Goal: Check status: Check status

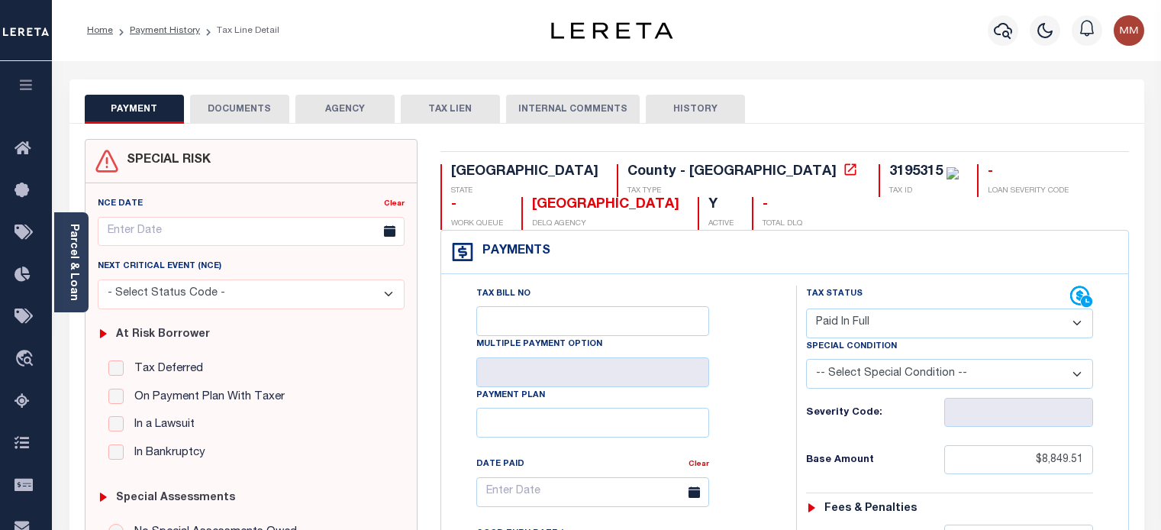
select select "PIF"
click at [996, 34] on icon "button" at bounding box center [1003, 31] width 18 height 16
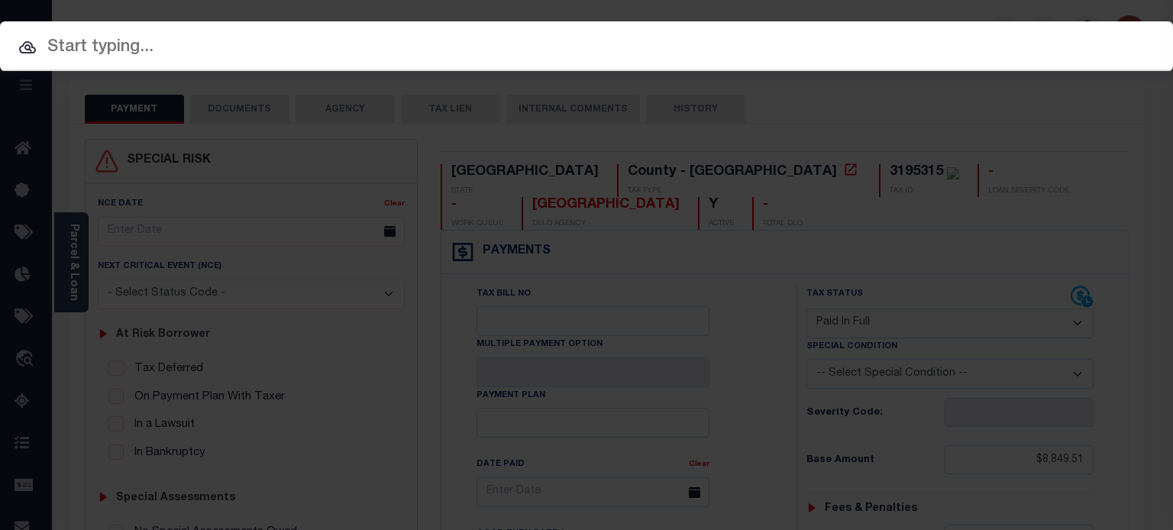
click at [467, 45] on input "text" at bounding box center [586, 47] width 1173 height 27
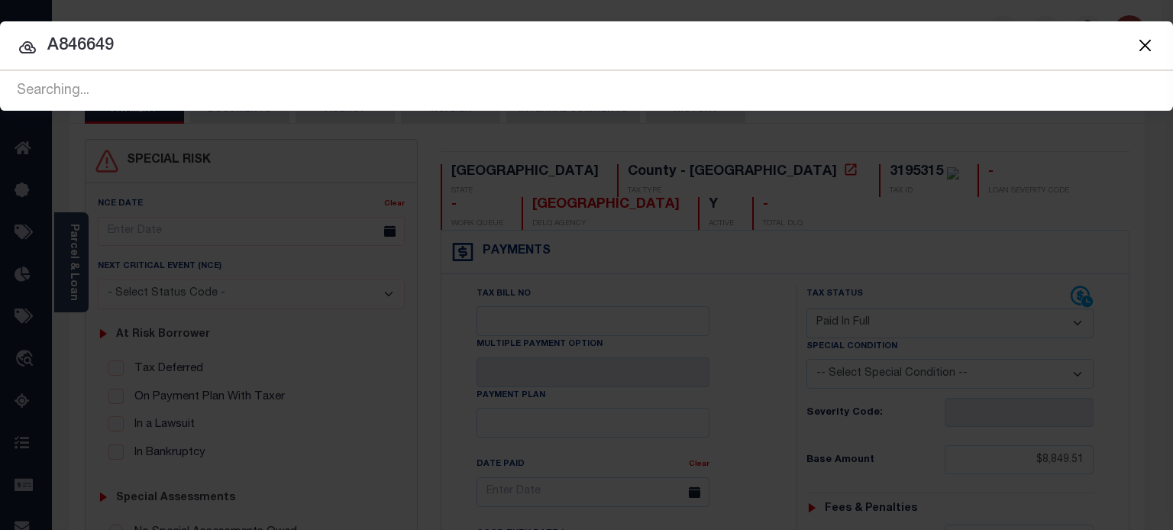
type input "A846649"
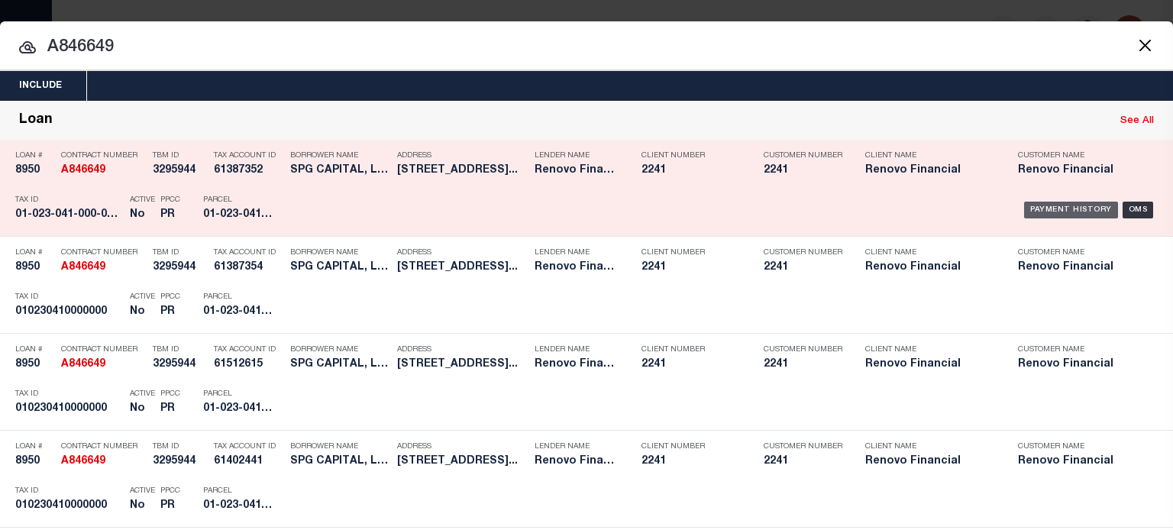
click at [1053, 214] on div "Payment History" at bounding box center [1071, 210] width 94 height 17
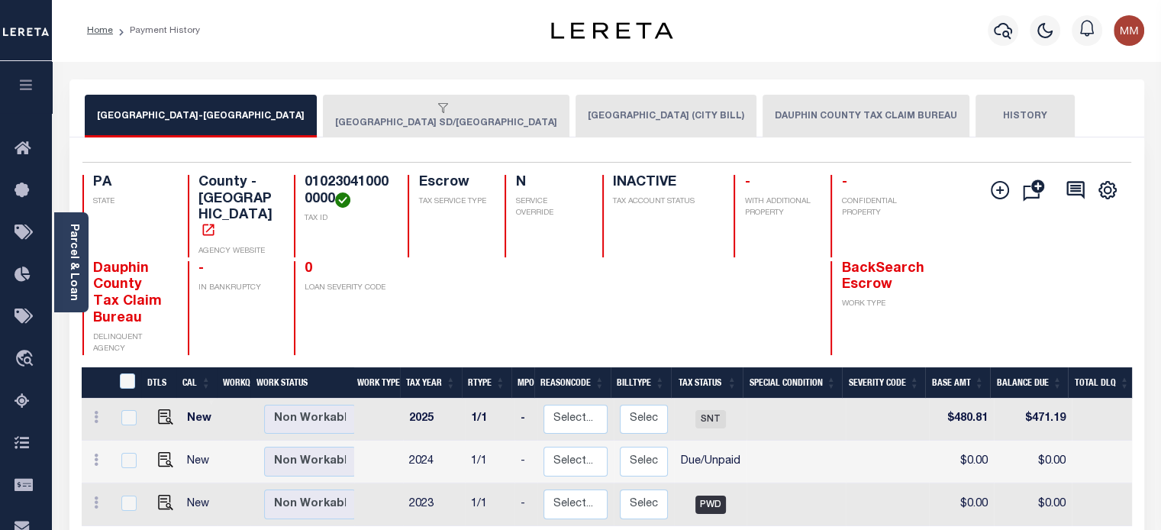
click at [387, 119] on button "HARRISBURG SD/HARRISBURG CITY" at bounding box center [446, 116] width 247 height 43
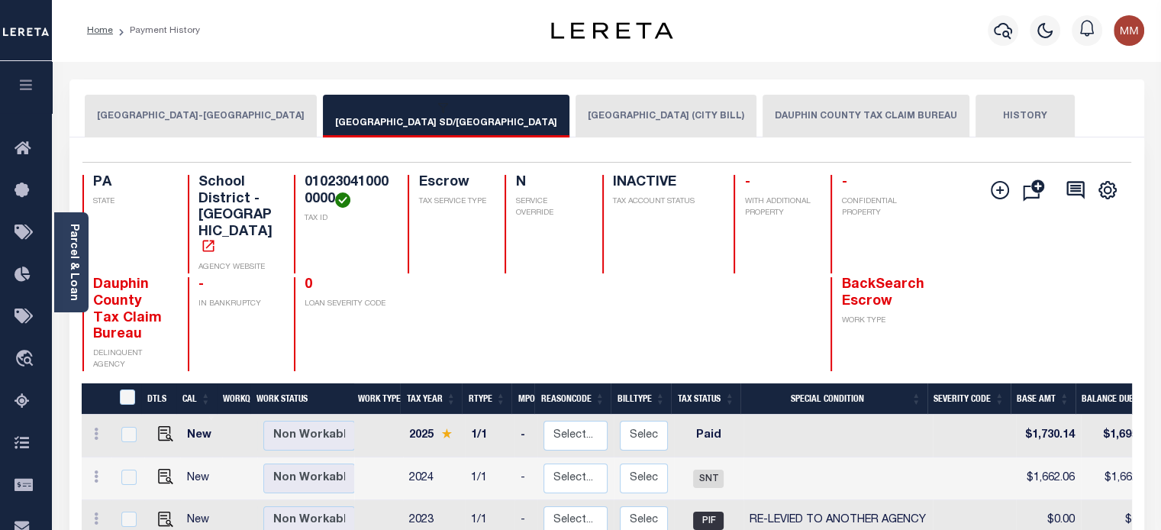
click at [589, 108] on button "HARRISBURG CITY (CITY BILL)" at bounding box center [666, 116] width 181 height 43
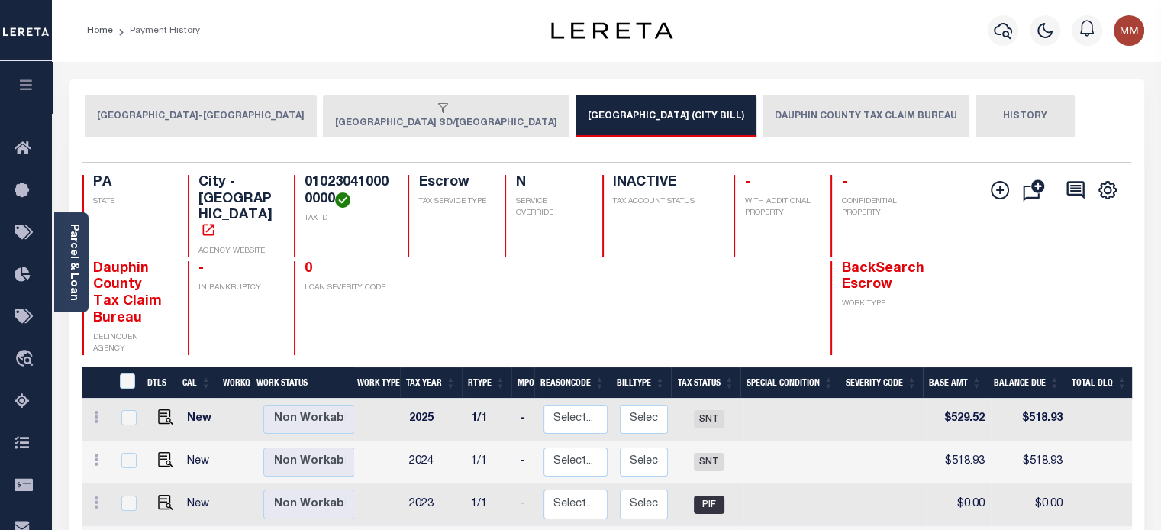
click at [763, 117] on button "DAUPHIN COUNTY TAX CLAIM BUREAU" at bounding box center [866, 116] width 207 height 43
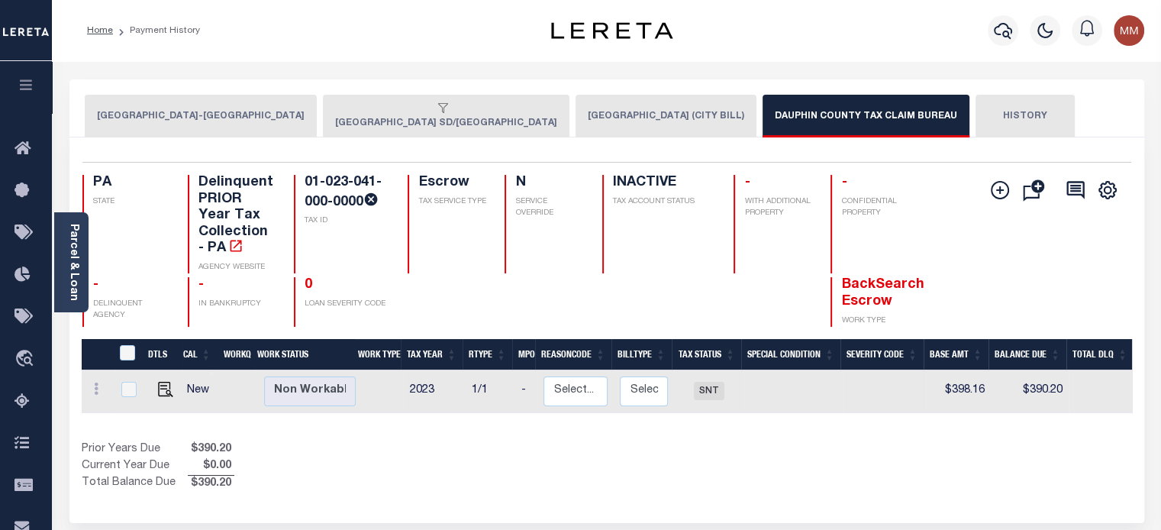
click at [976, 119] on button "HISTORY" at bounding box center [1025, 116] width 99 height 43
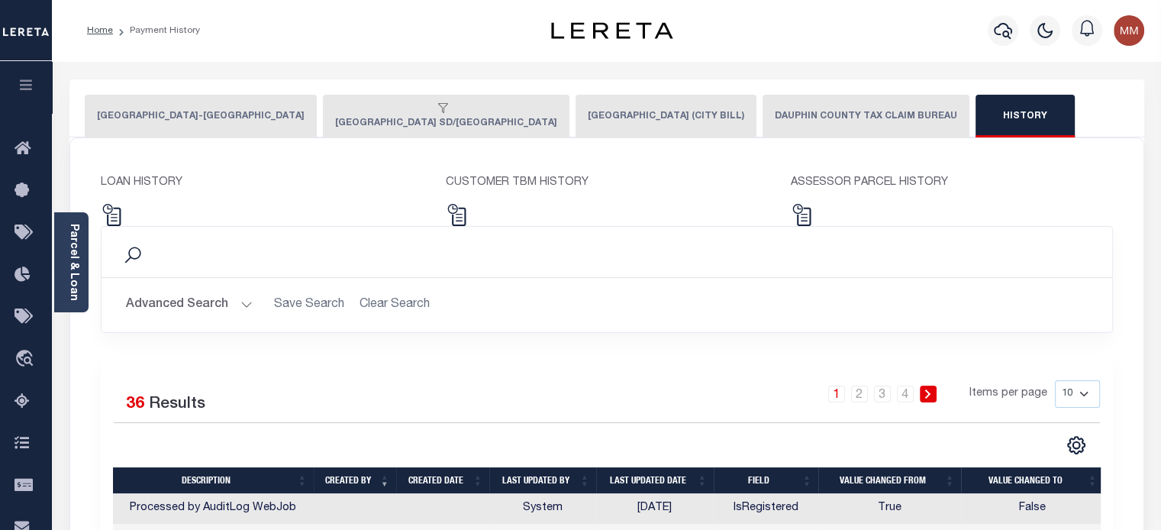
click at [582, 120] on button "HARRISBURG CITY (CITY BILL)" at bounding box center [666, 116] width 181 height 43
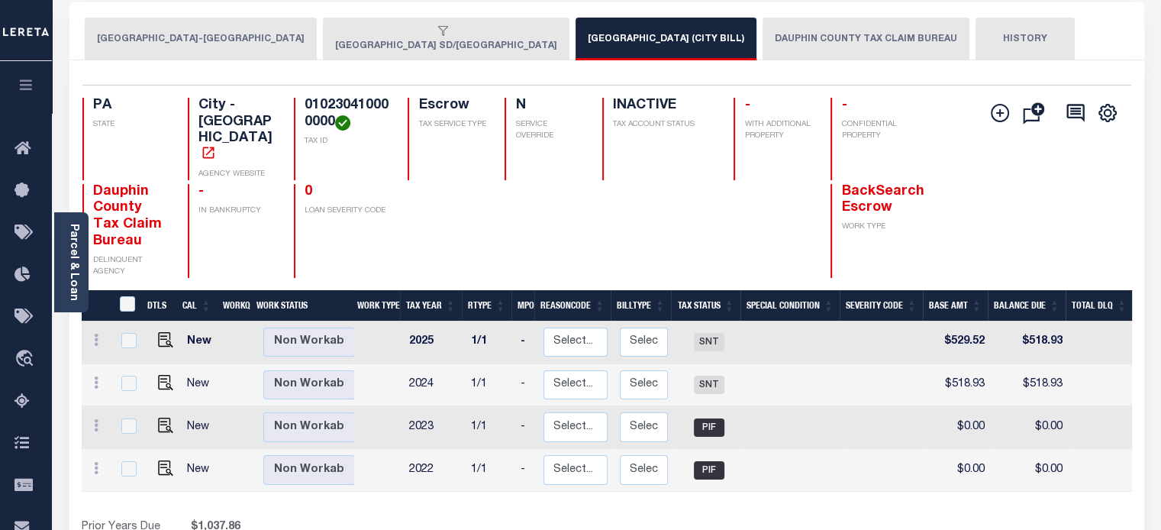
scroll to position [76, 0]
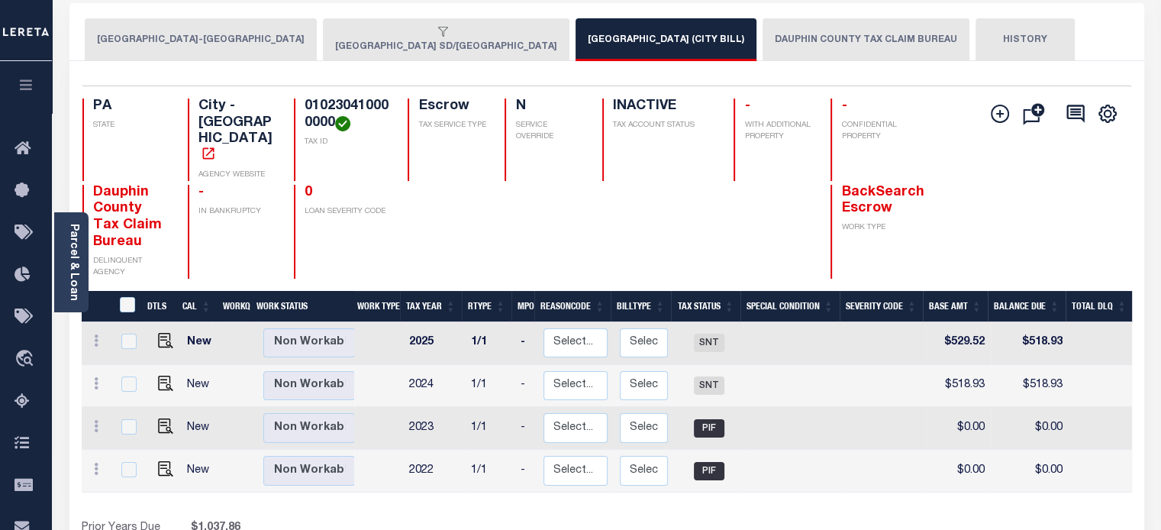
click at [391, 35] on div "button" at bounding box center [443, 33] width 216 height 14
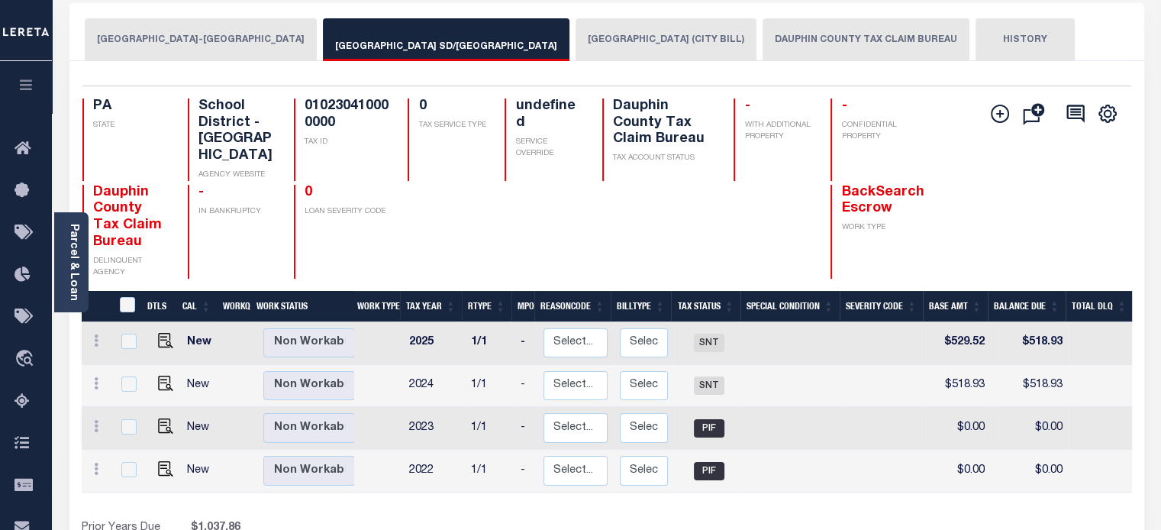
click at [357, 45] on button "HARRISBURG SD/HARRISBURG CITY" at bounding box center [446, 39] width 247 height 43
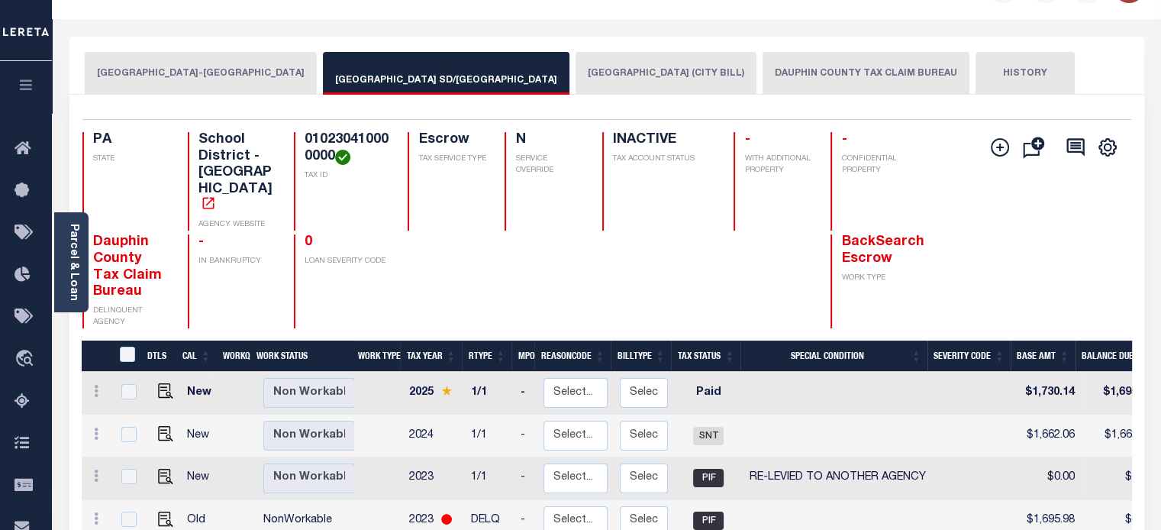
scroll to position [0, 0]
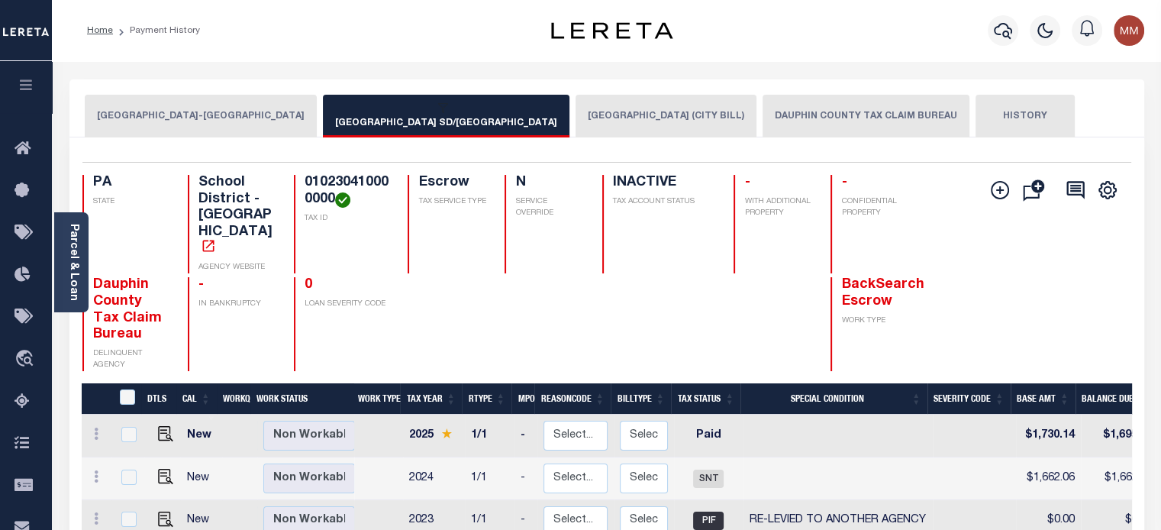
click at [198, 112] on button "DAUPHIN COUNTY-HARRISBURG CITY CTY" at bounding box center [201, 116] width 232 height 43
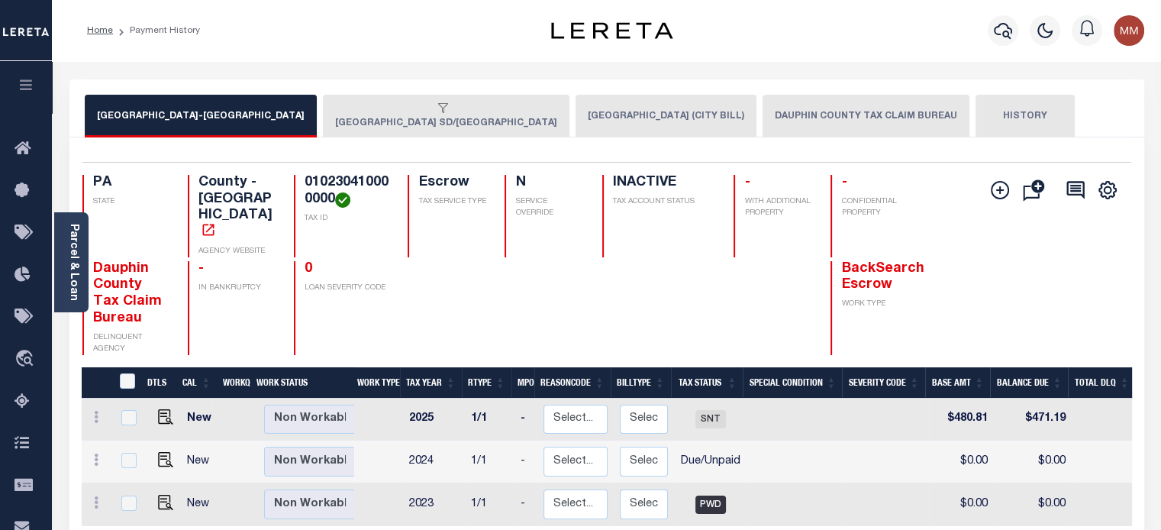
click at [363, 114] on div "button" at bounding box center [443, 109] width 216 height 14
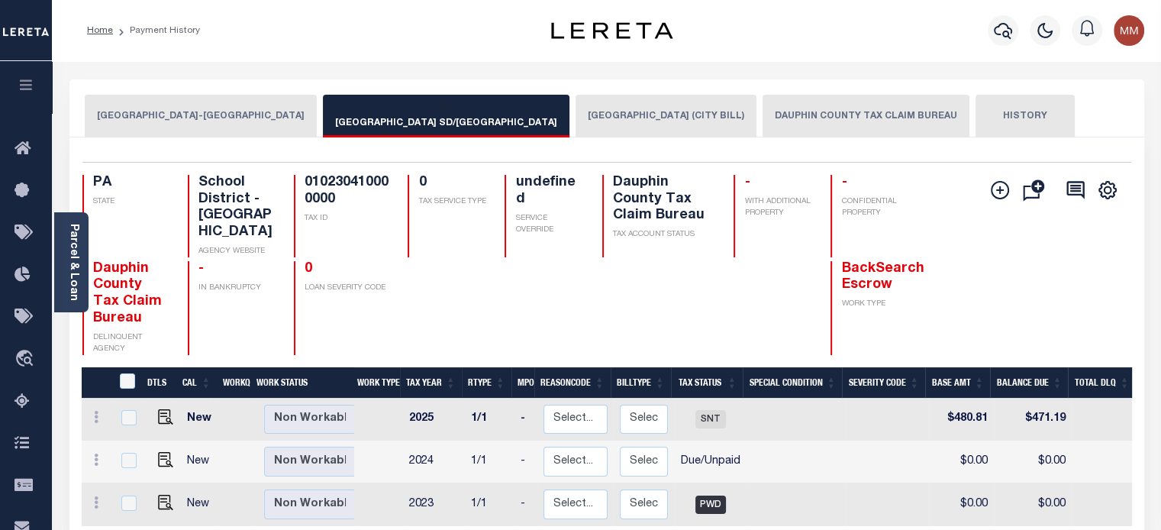
click at [409, 115] on div "button" at bounding box center [443, 109] width 216 height 14
click at [406, 115] on div "button" at bounding box center [443, 109] width 216 height 14
click at [414, 132] on button "HARRISBURG SD/HARRISBURG CITY" at bounding box center [446, 116] width 247 height 43
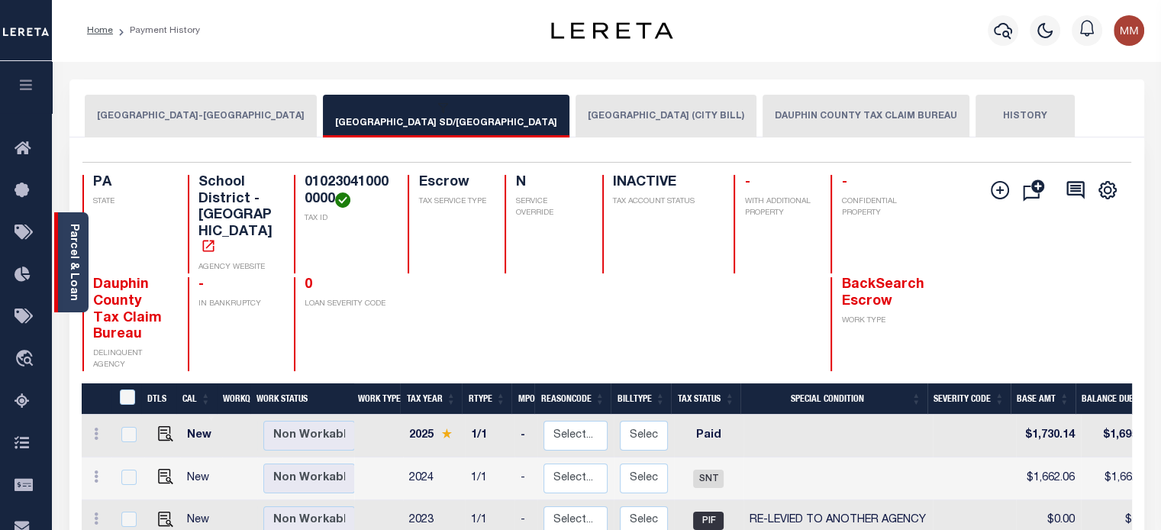
click at [71, 266] on link "Parcel & Loan" at bounding box center [73, 262] width 11 height 77
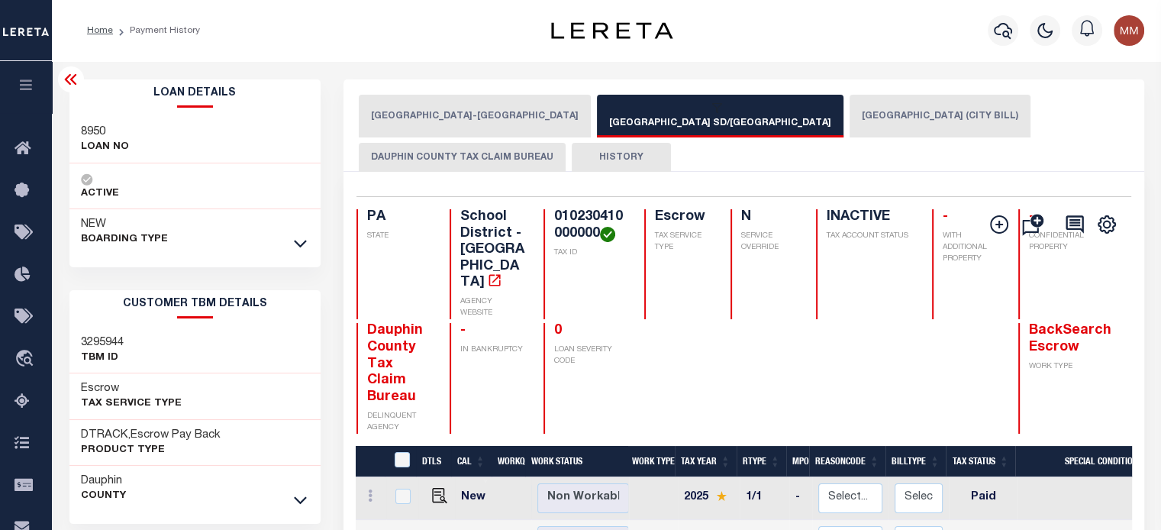
click at [289, 244] on div "NEW BOARDING TYPE" at bounding box center [195, 232] width 252 height 46
click at [298, 246] on icon at bounding box center [300, 243] width 13 height 16
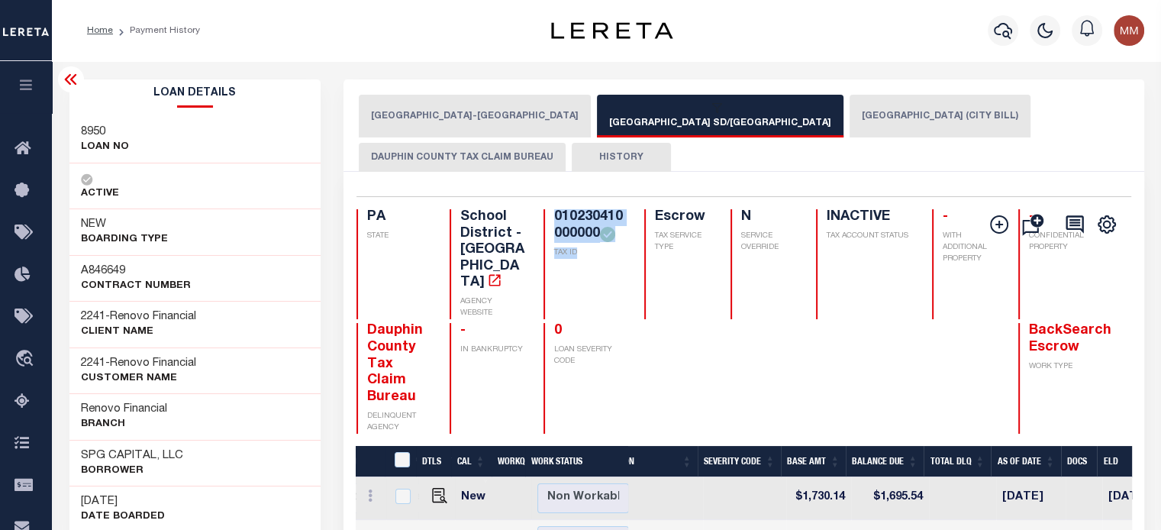
drag, startPoint x: 530, startPoint y: 216, endPoint x: 566, endPoint y: 263, distance: 59.9
click at [566, 263] on div "010230410000000 TAX ID" at bounding box center [585, 264] width 82 height 110
copy div "010230410000000 TAX ID"
click at [22, 84] on icon "button" at bounding box center [27, 85] width 18 height 14
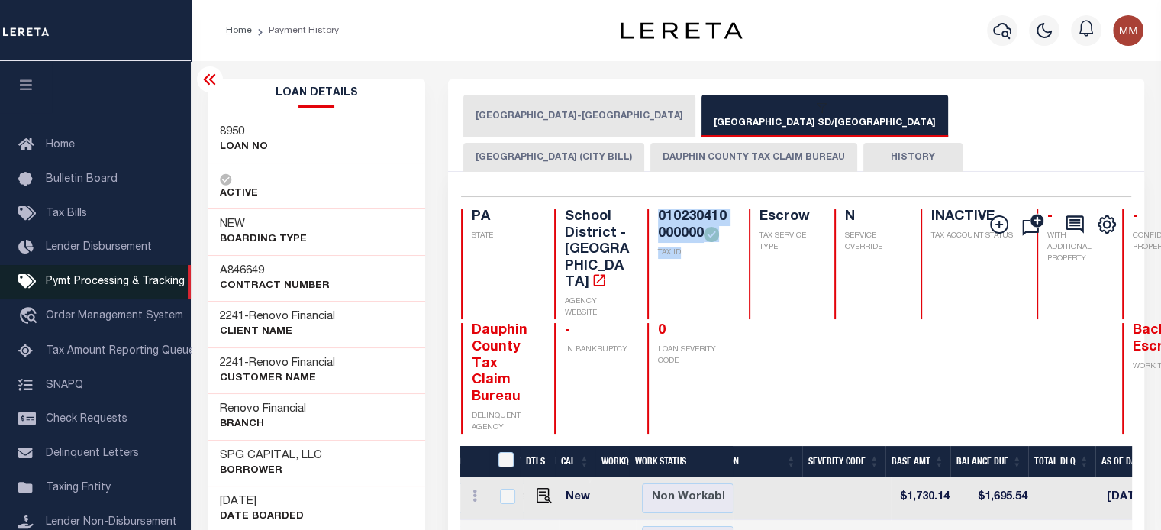
click at [116, 282] on span "Pymt Processing & Tracking" at bounding box center [115, 281] width 139 height 11
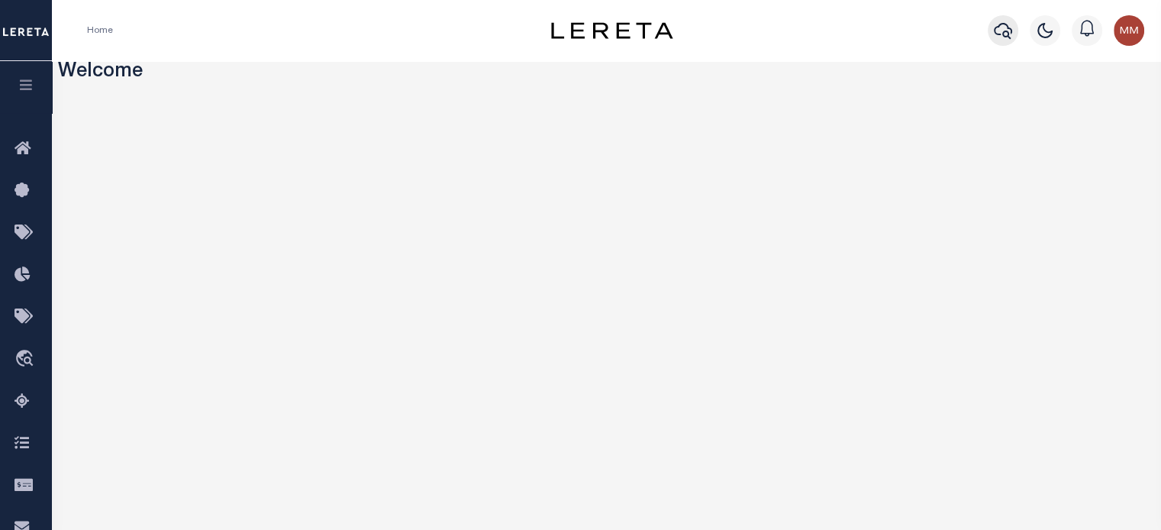
click at [996, 30] on icon "button" at bounding box center [1003, 30] width 18 height 18
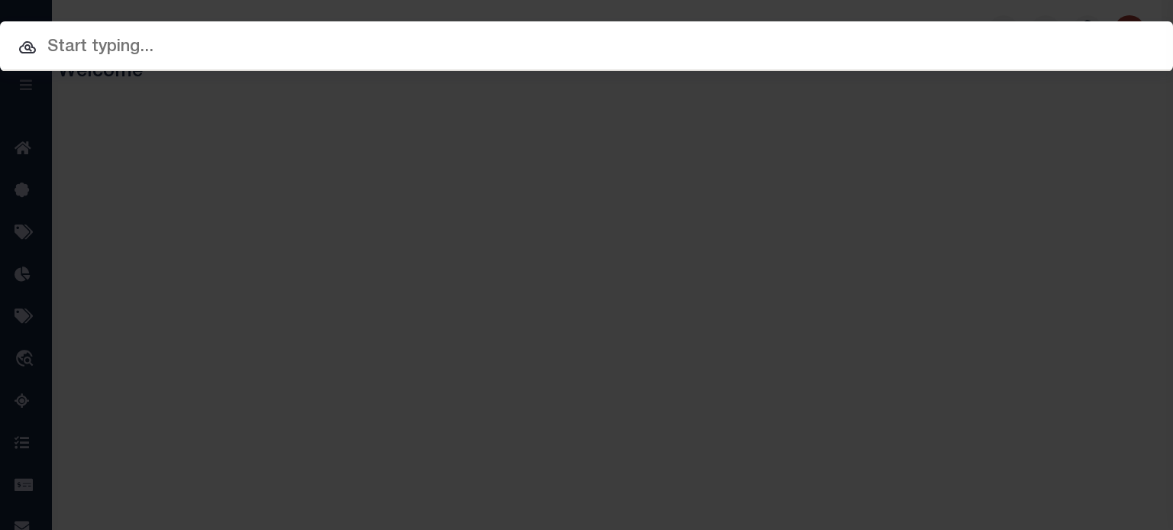
drag, startPoint x: 779, startPoint y: 41, endPoint x: 775, endPoint y: 50, distance: 9.2
click at [778, 43] on input "text" at bounding box center [586, 47] width 1173 height 27
paste input "202256441"
type input "202256441"
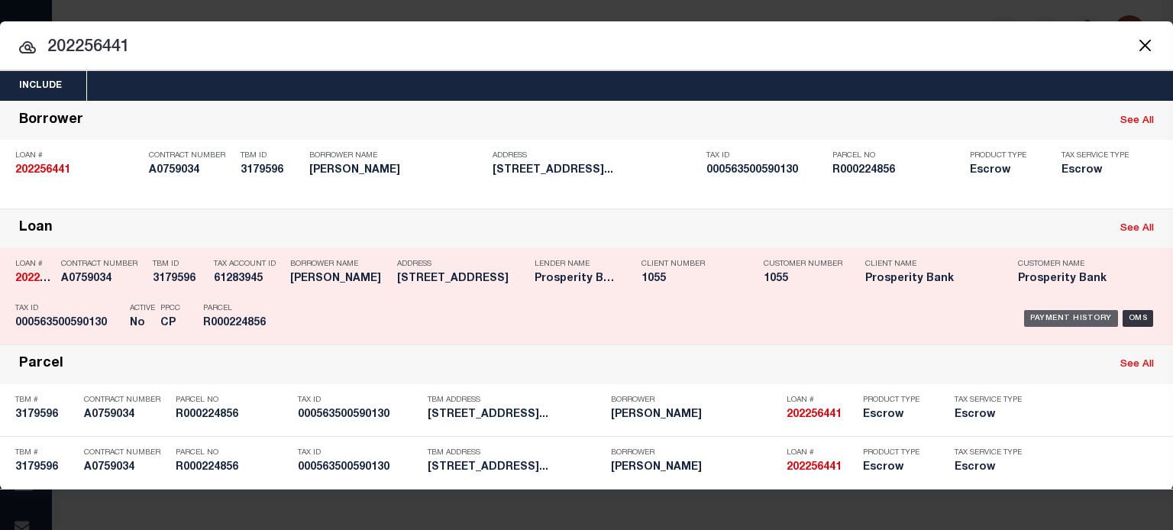
click at [1069, 318] on div "Payment History" at bounding box center [1071, 318] width 94 height 17
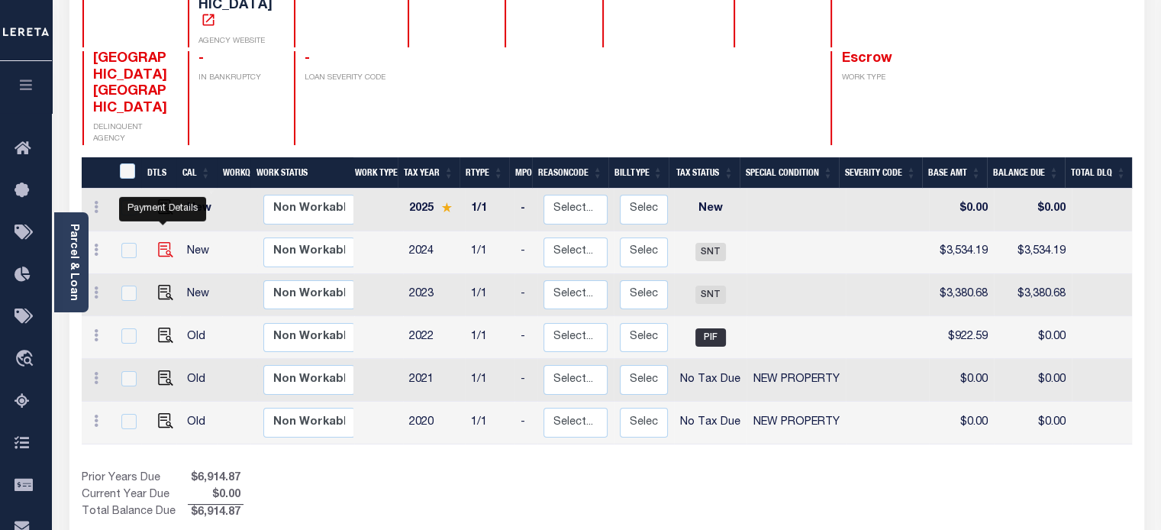
click at [160, 242] on img "" at bounding box center [165, 249] width 15 height 15
checkbox input "true"
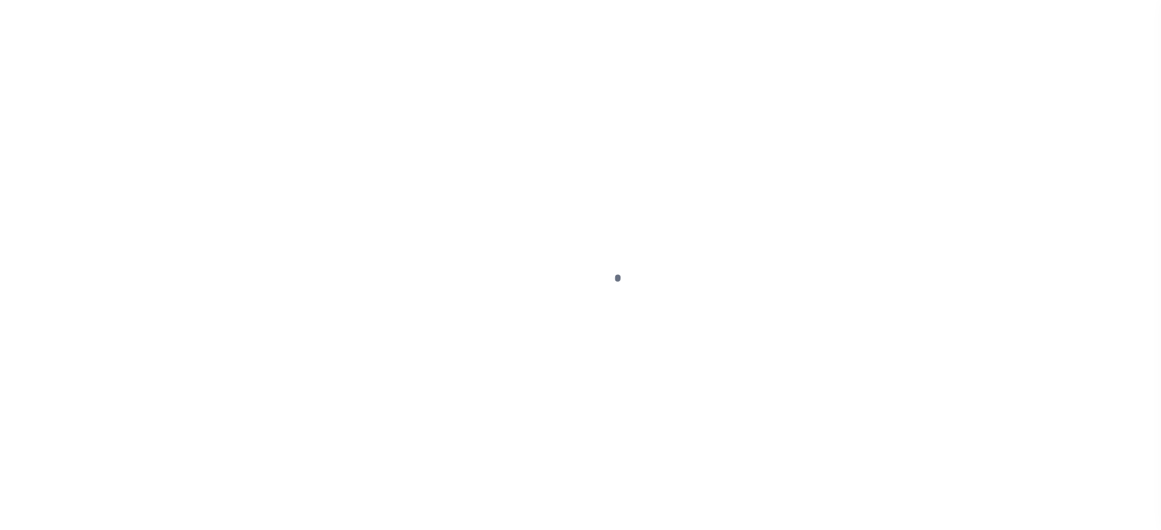
select select "SNT"
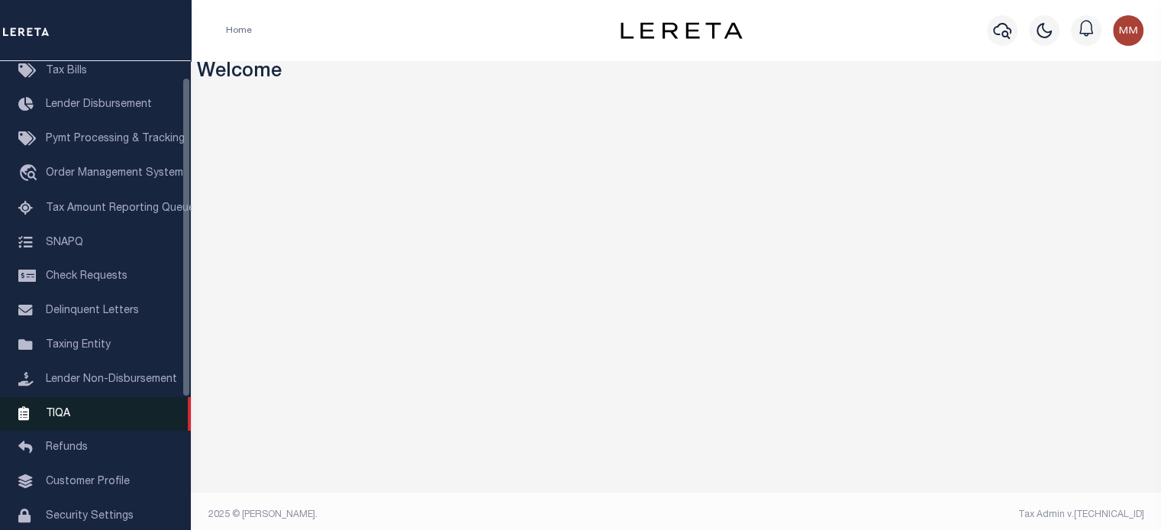
scroll to position [153, 0]
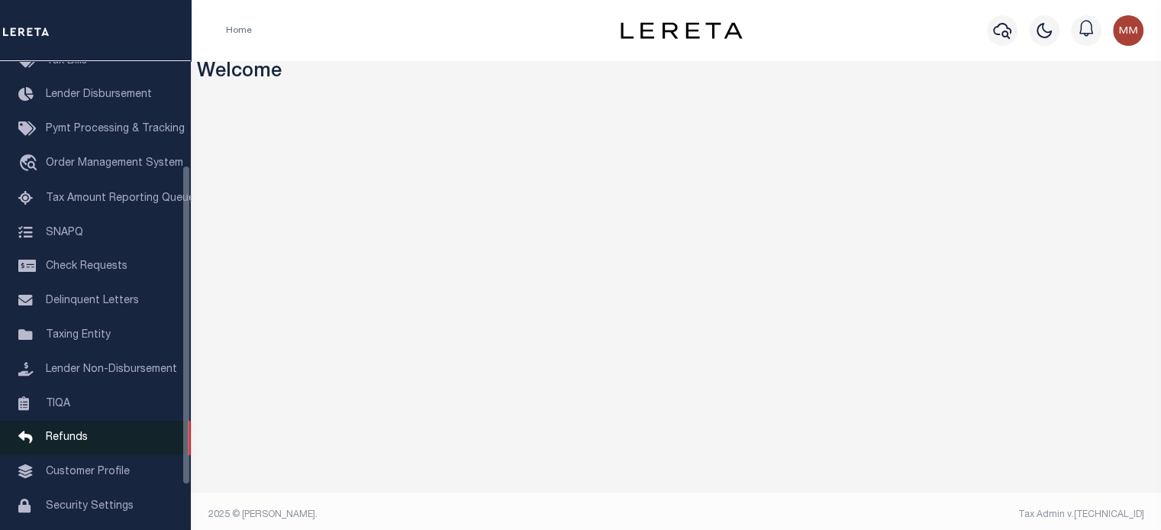
drag, startPoint x: 58, startPoint y: 444, endPoint x: 72, endPoint y: 447, distance: 14.1
click at [58, 443] on span "Refunds" at bounding box center [67, 437] width 42 height 11
